Goal: Task Accomplishment & Management: Use online tool/utility

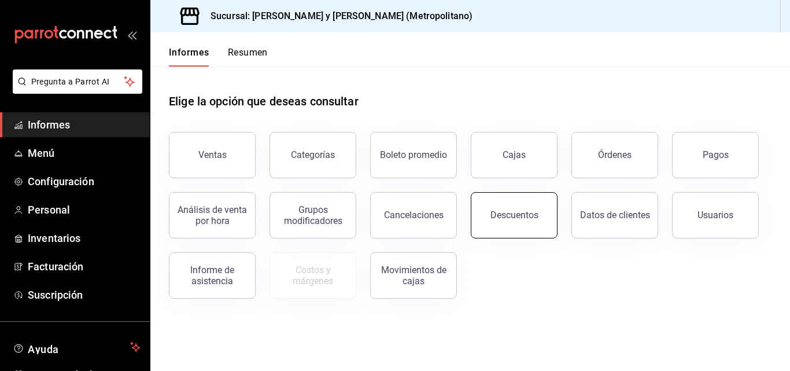
click at [506, 211] on font "Descuentos" at bounding box center [514, 214] width 48 height 11
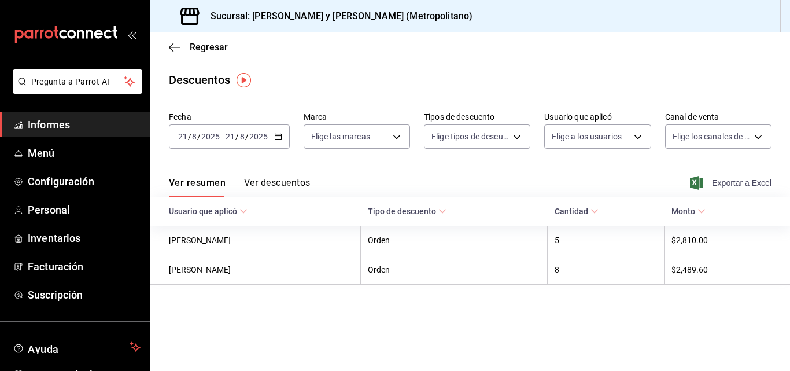
click at [728, 180] on font "Exportar a Excel" at bounding box center [742, 182] width 60 height 9
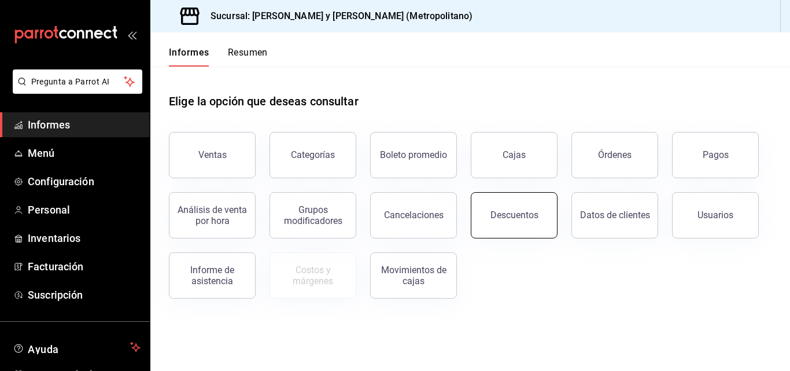
click at [529, 207] on button "Descuentos" at bounding box center [514, 215] width 87 height 46
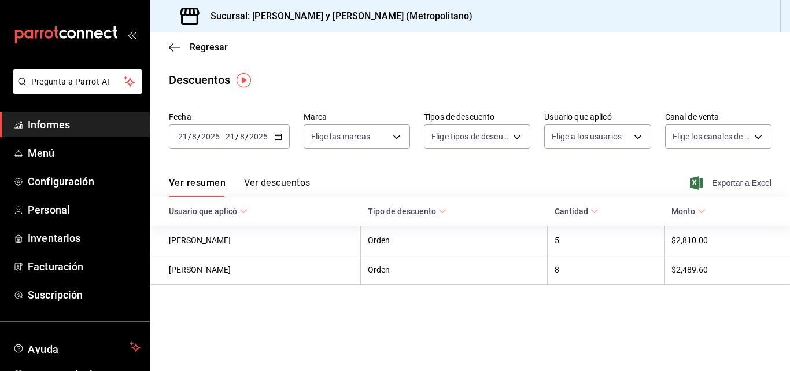
click at [702, 180] on icon "button" at bounding box center [696, 183] width 13 height 14
click at [72, 129] on span "Informes" at bounding box center [84, 125] width 113 height 16
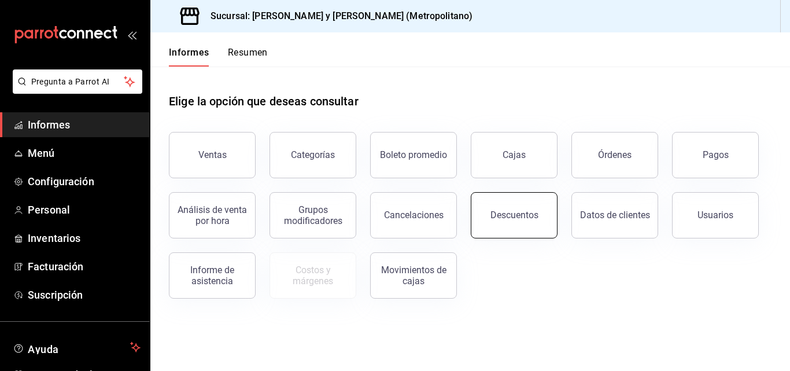
click at [521, 217] on font "Descuentos" at bounding box center [514, 214] width 48 height 11
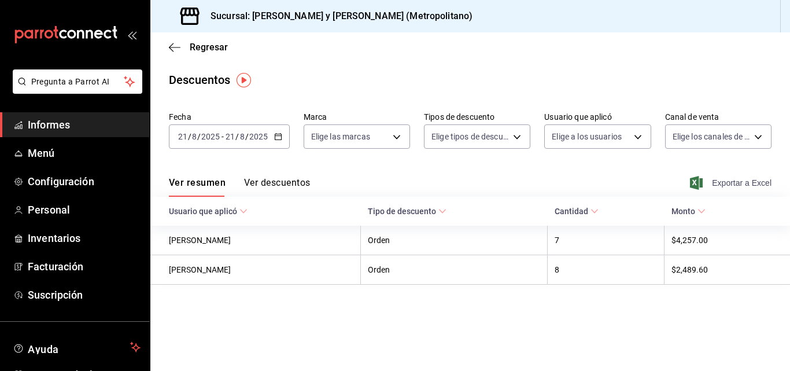
click at [749, 179] on font "Exportar a Excel" at bounding box center [742, 182] width 60 height 9
